Goal: Task Accomplishment & Management: Manage account settings

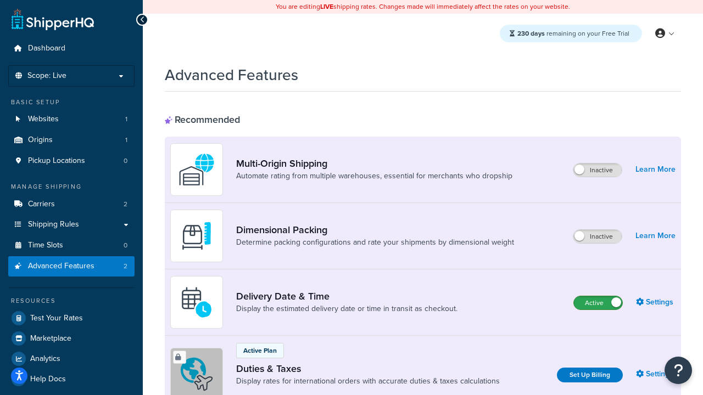
click at [598, 296] on label "Active" at bounding box center [598, 302] width 48 height 13
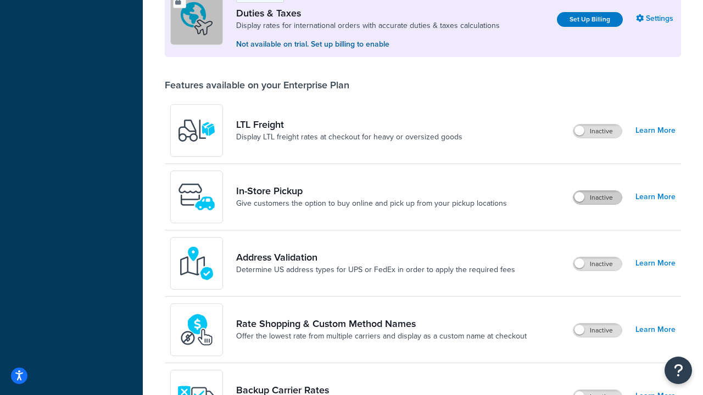
scroll to position [335, 0]
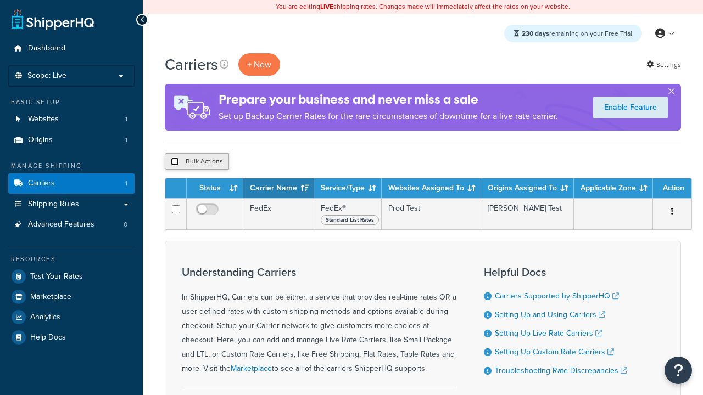
click at [175, 162] on input "checkbox" at bounding box center [175, 162] width 8 height 8
checkbox input "true"
click at [0, 0] on button "Delete" at bounding box center [0, 0] width 0 height 0
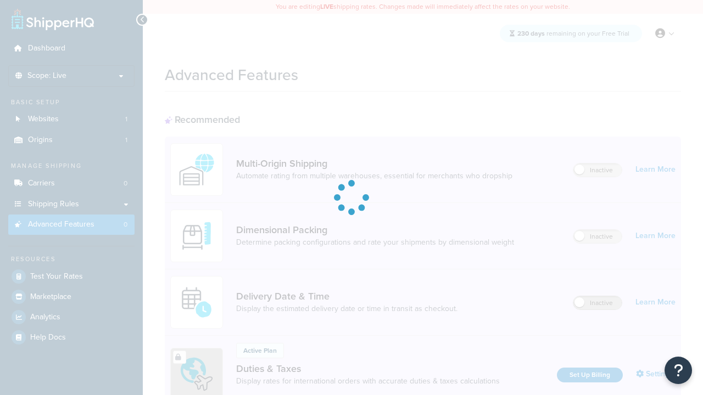
click at [597, 303] on label "Inactive" at bounding box center [597, 302] width 48 height 13
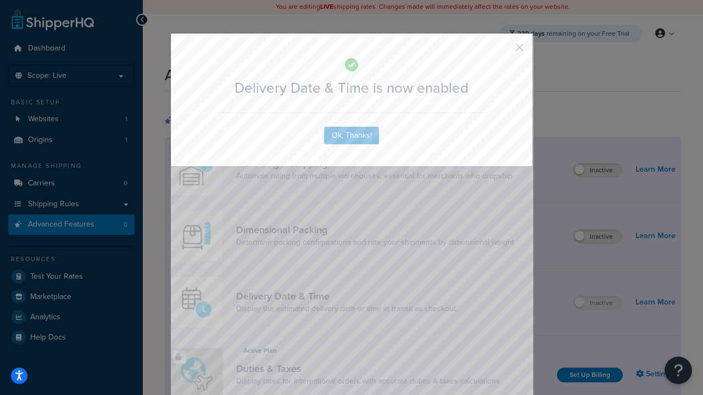
click at [503, 50] on button "button" at bounding box center [503, 51] width 3 height 3
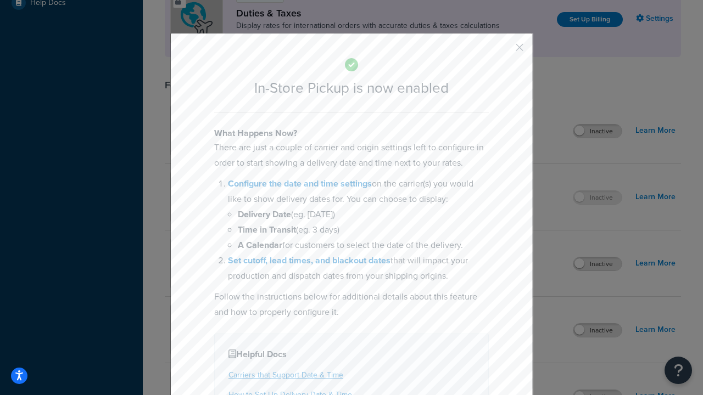
click at [503, 50] on button "button" at bounding box center [503, 51] width 3 height 3
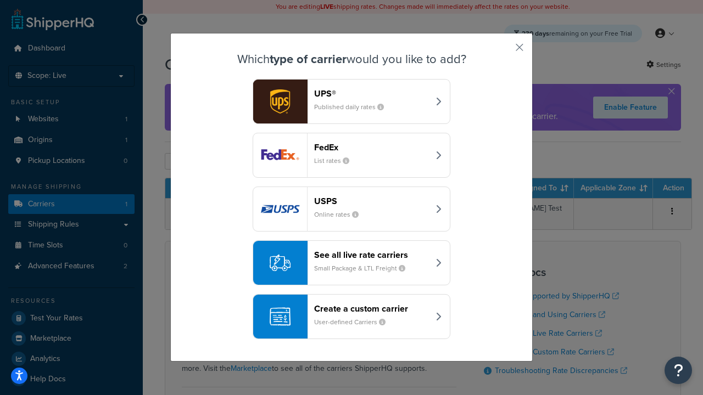
click at [351, 317] on div "Create a custom carrier User-defined Carriers" at bounding box center [371, 317] width 115 height 26
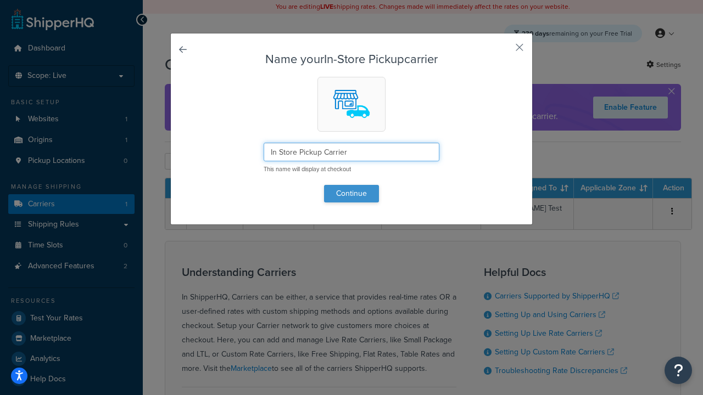
type input "In Store Pickup Carrier"
click at [351, 193] on button "Continue" at bounding box center [351, 194] width 55 height 18
